Goal: Transaction & Acquisition: Purchase product/service

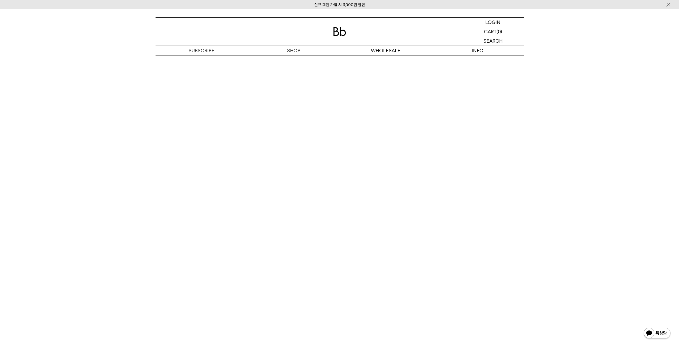
scroll to position [2710, 0]
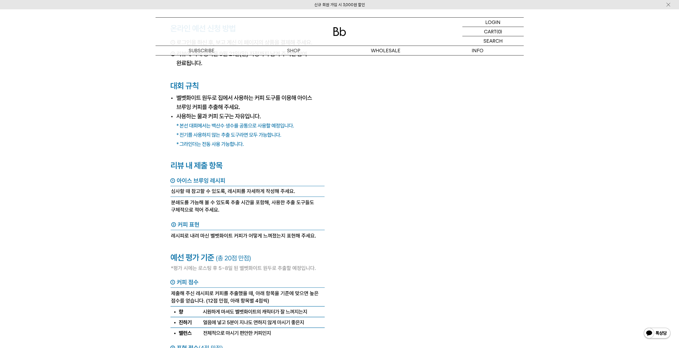
scroll to position [2016, 0]
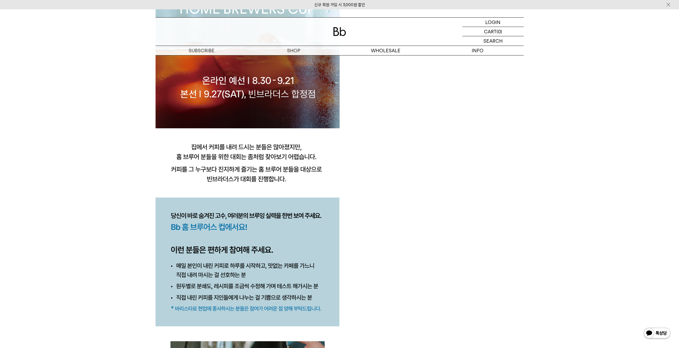
scroll to position [0, 0]
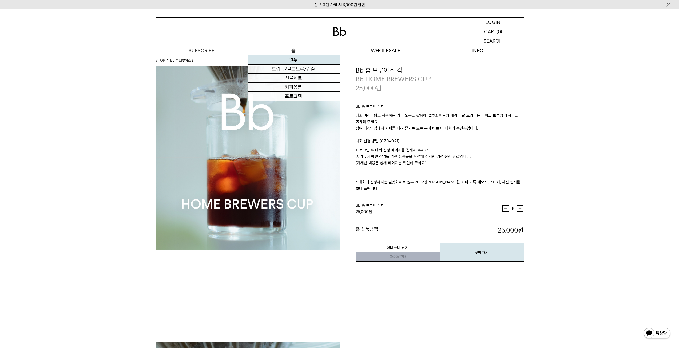
click at [296, 57] on link "원두" at bounding box center [294, 59] width 92 height 9
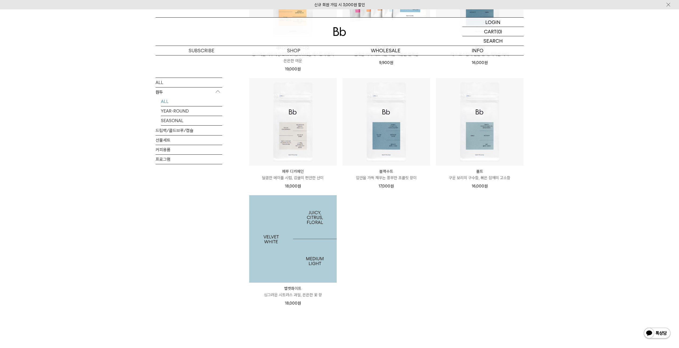
scroll to position [400, 0]
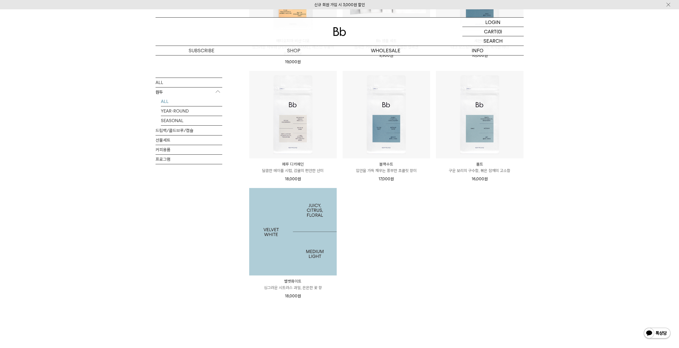
click at [298, 233] on img at bounding box center [292, 231] width 87 height 87
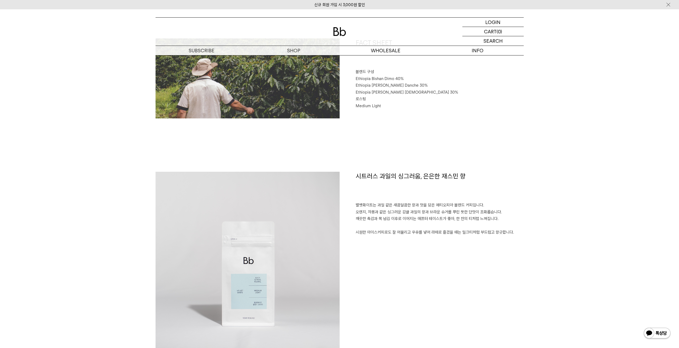
scroll to position [240, 0]
